Goal: Communication & Community: Answer question/provide support

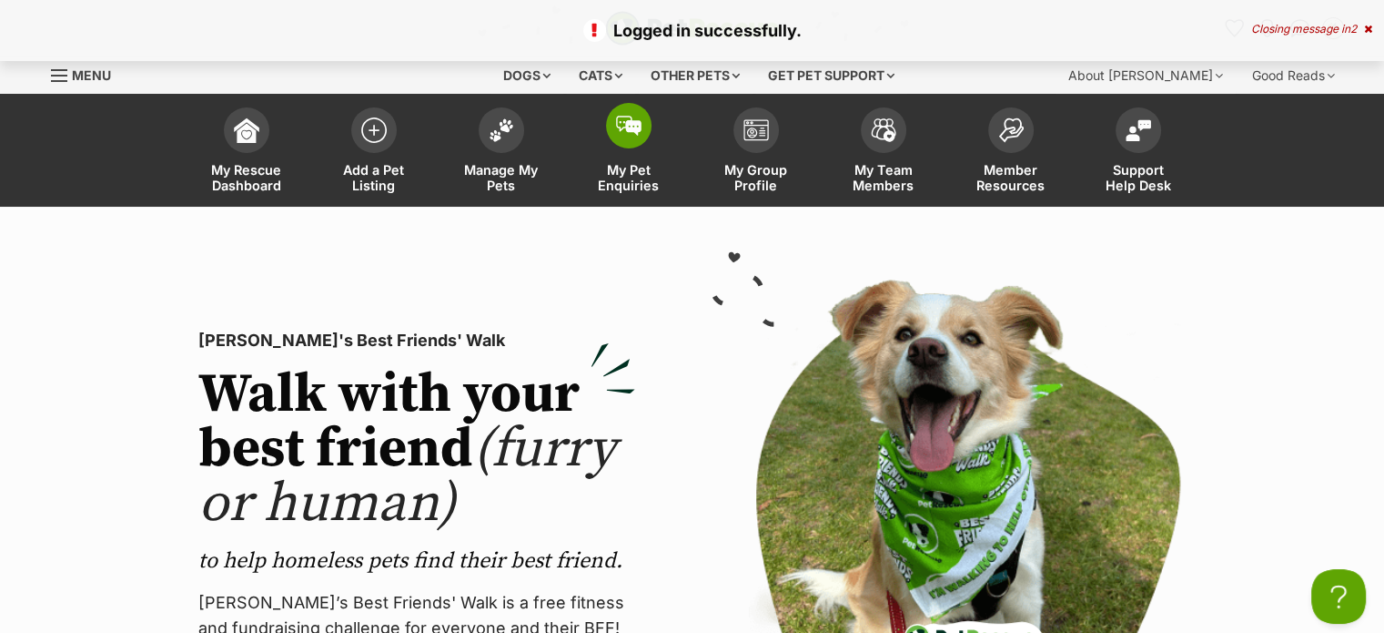
click at [616, 124] on img at bounding box center [628, 126] width 25 height 20
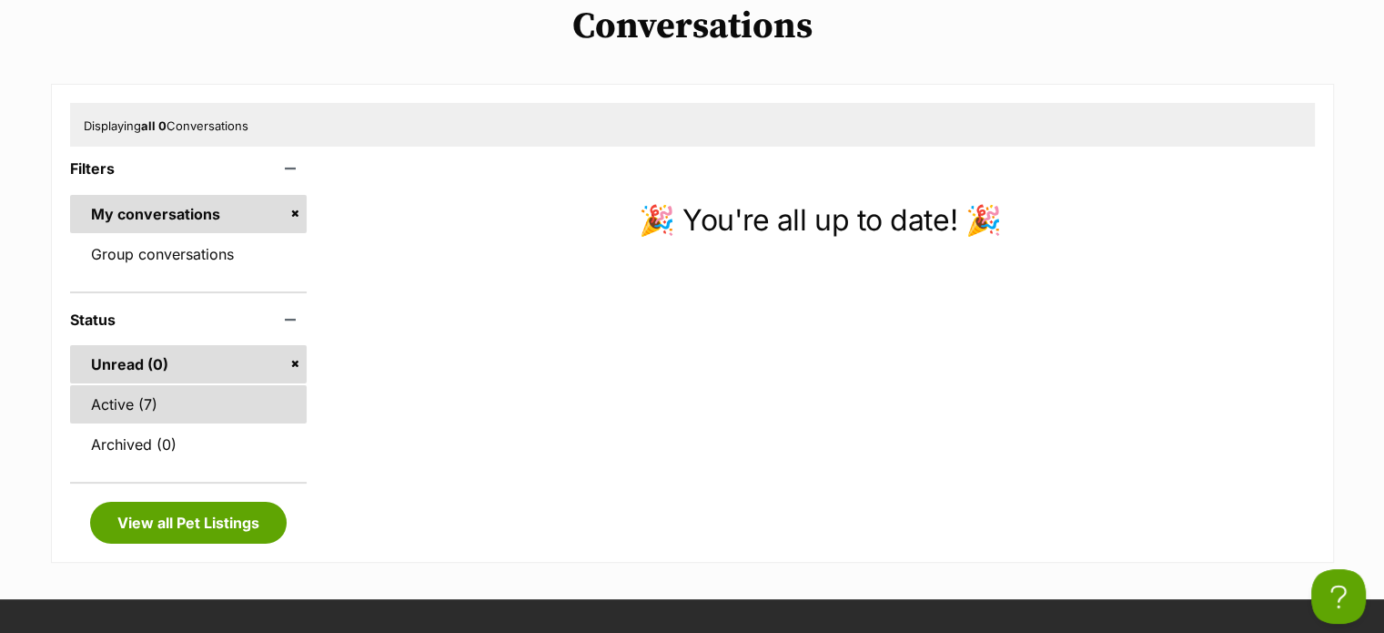
scroll to position [225, 0]
click at [182, 405] on link "Active (7)" at bounding box center [189, 405] width 238 height 38
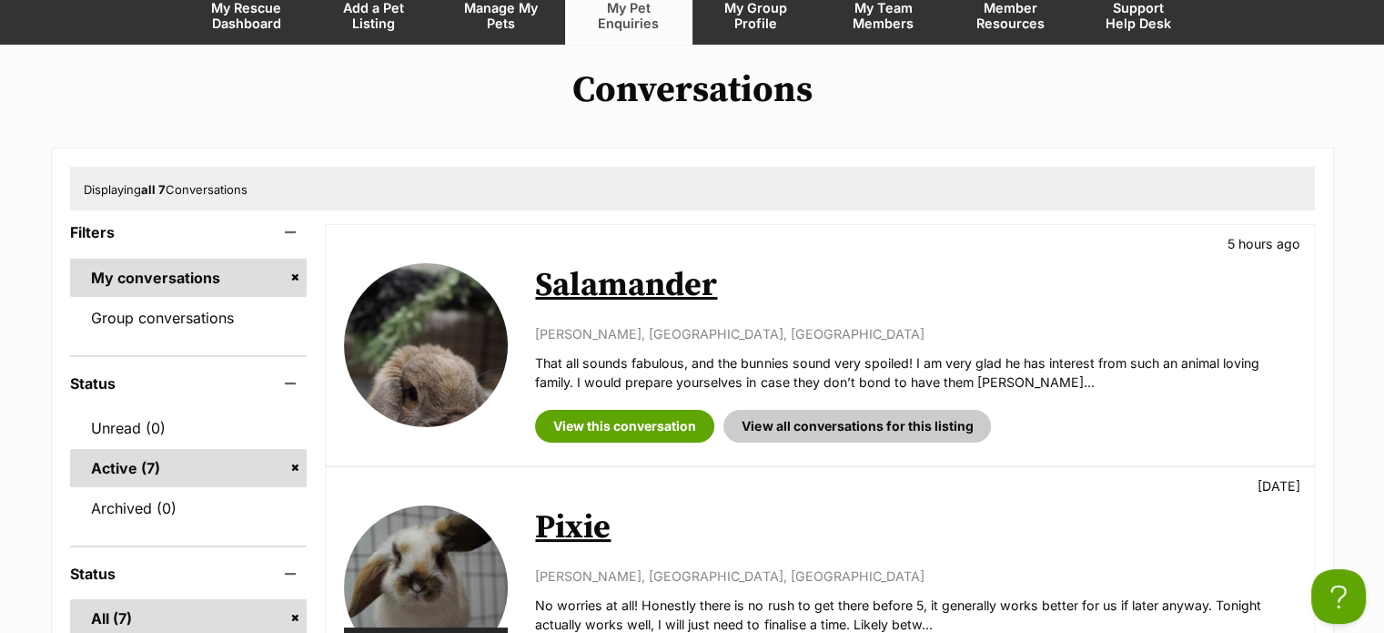
scroll to position [170, 0]
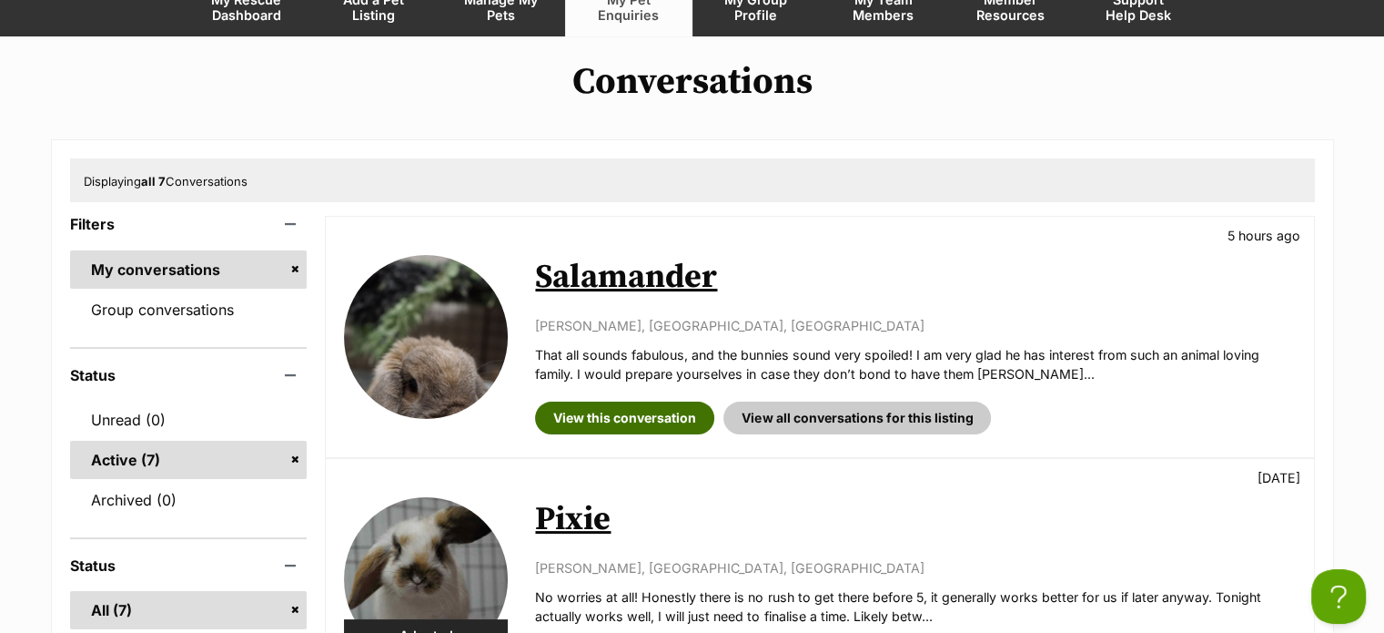
click at [586, 421] on link "View this conversation" at bounding box center [624, 417] width 179 height 33
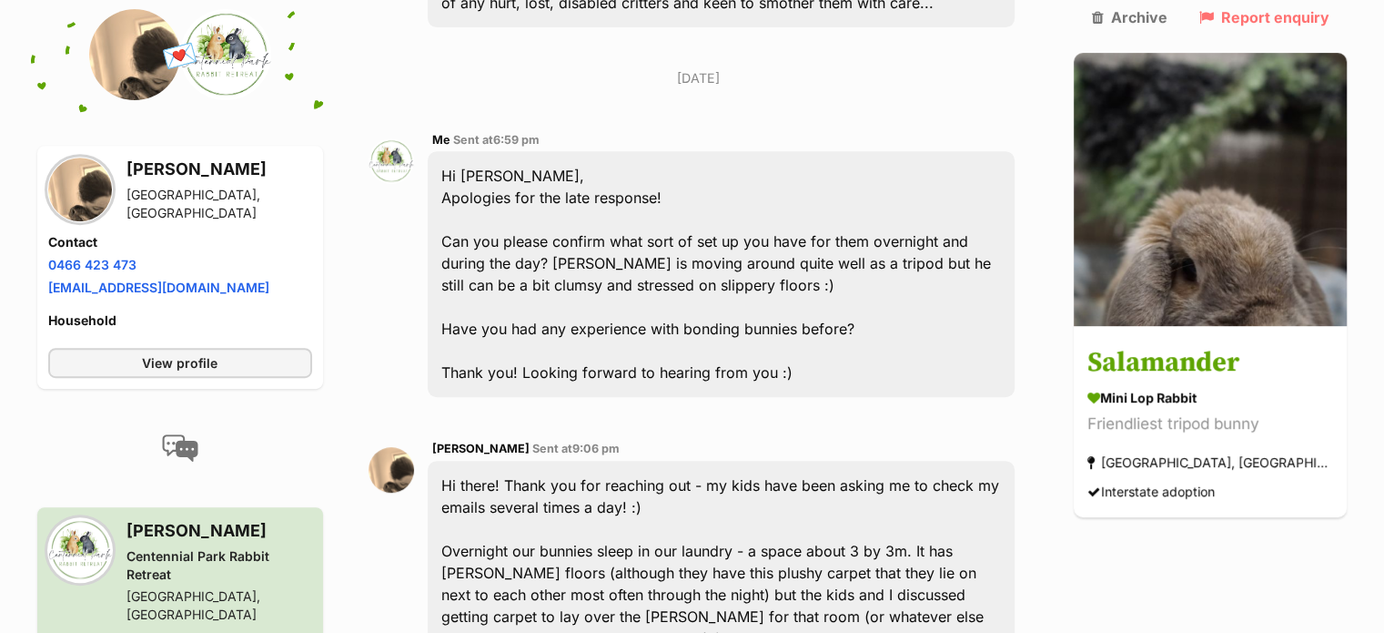
scroll to position [739, 0]
